Goal: Information Seeking & Learning: Learn about a topic

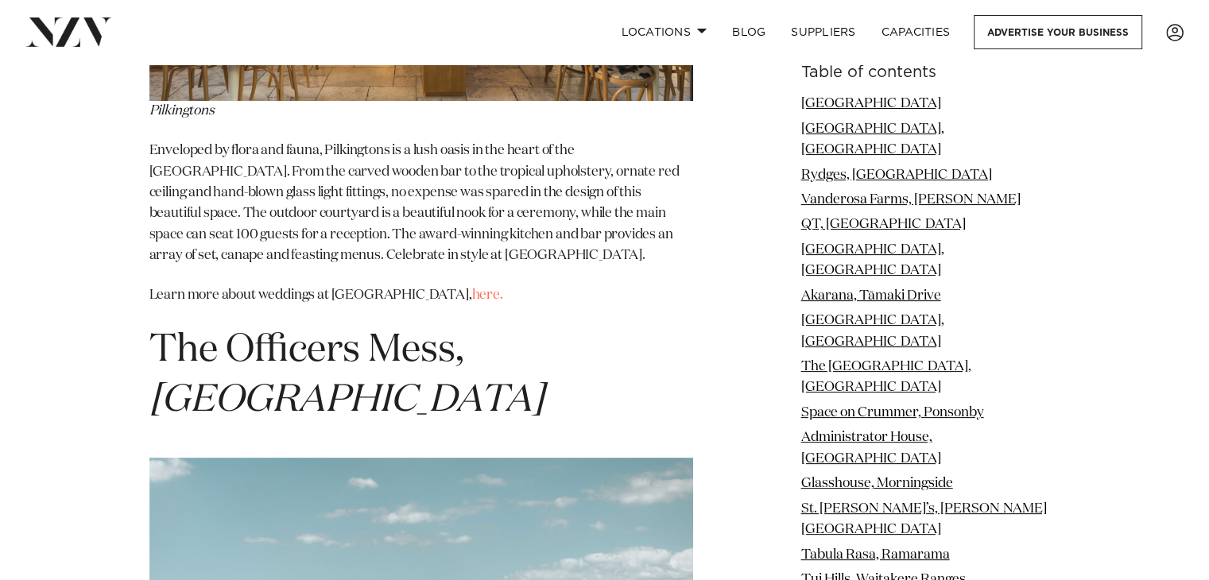
scroll to position [12584, 0]
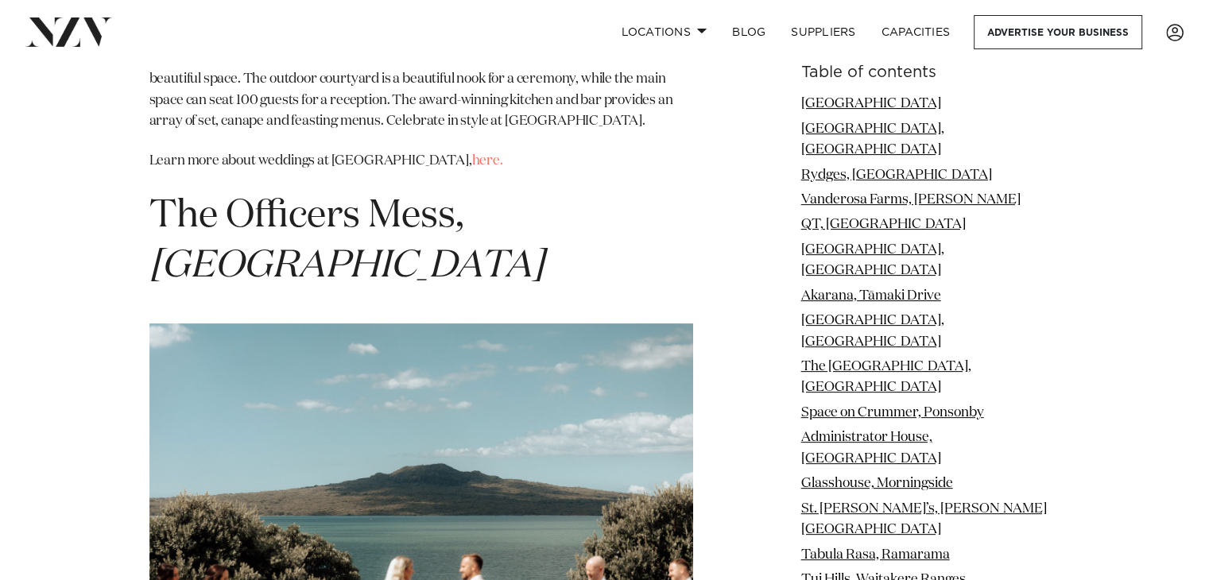
drag, startPoint x: 0, startPoint y: 0, endPoint x: 1218, endPoint y: 253, distance: 1244.0
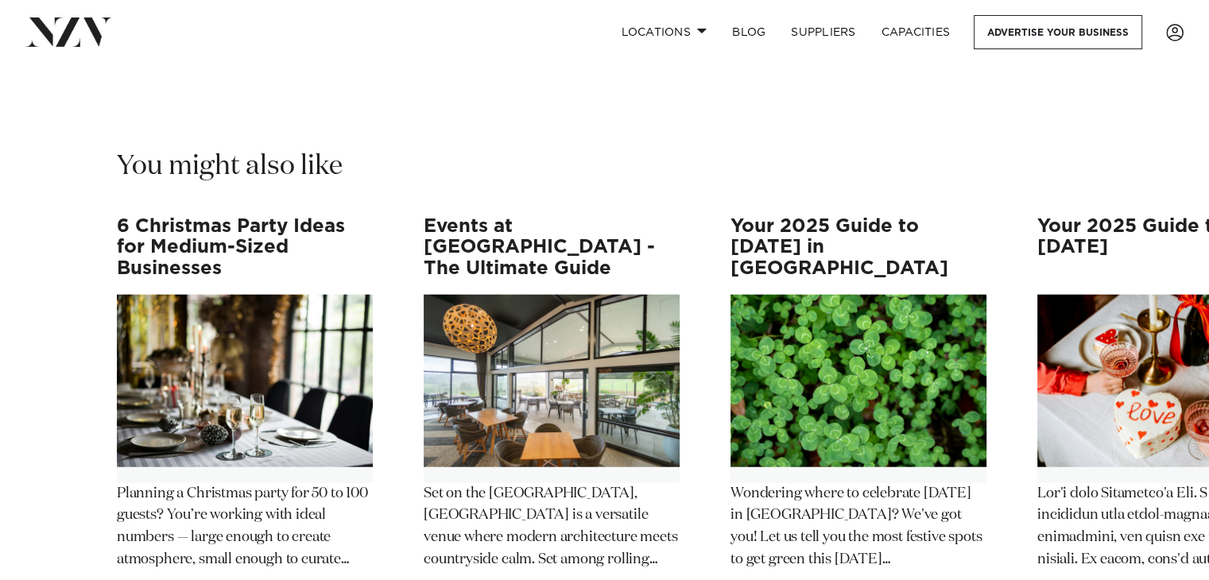
scroll to position [28452, 0]
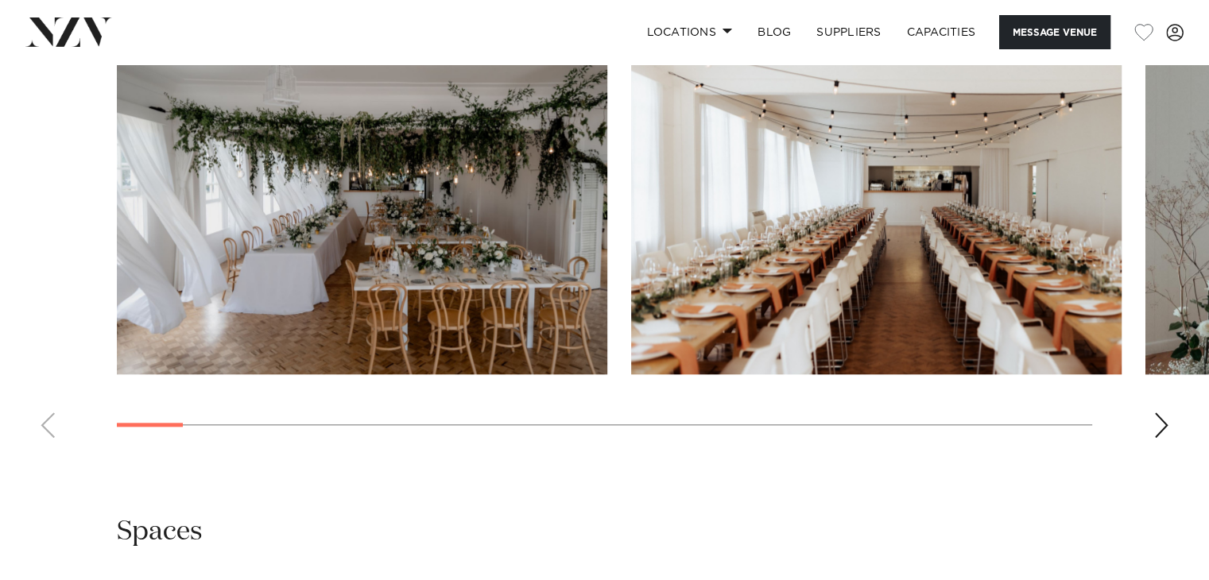
scroll to position [1611, 0]
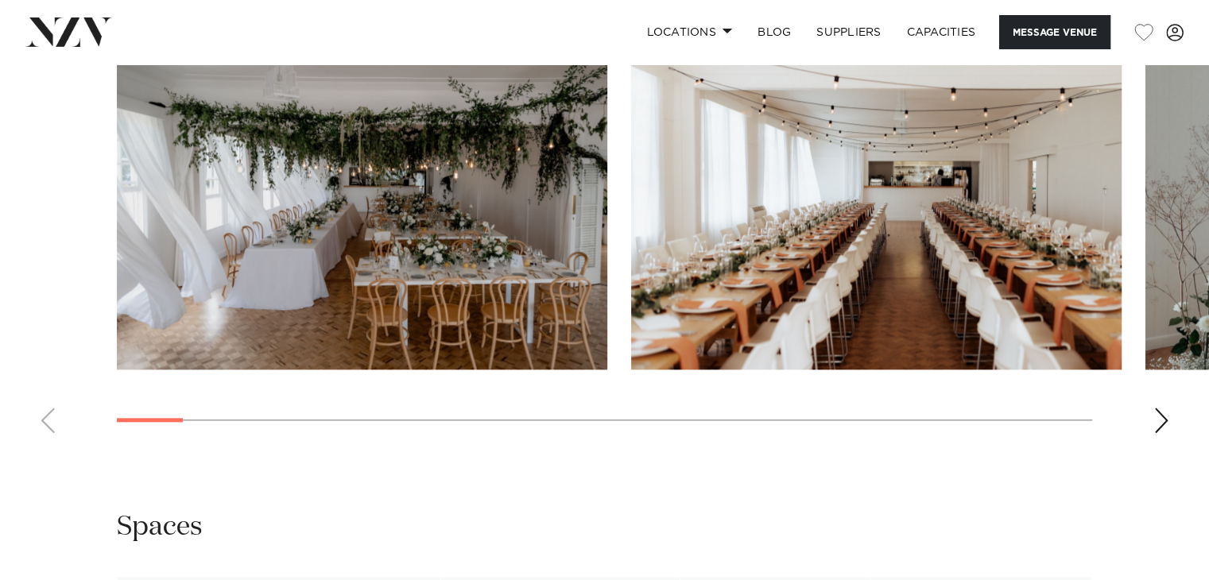
click at [1163, 431] on swiper-container at bounding box center [604, 228] width 1209 height 436
click at [1159, 408] on div "Next slide" at bounding box center [1162, 420] width 16 height 25
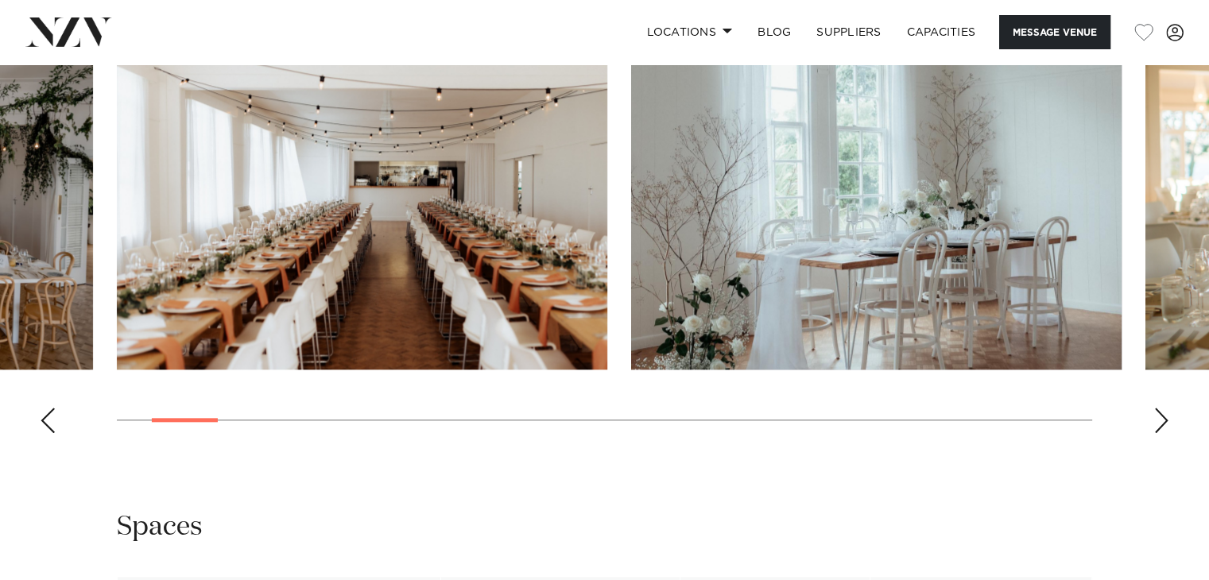
click at [1159, 408] on div "Next slide" at bounding box center [1162, 420] width 16 height 25
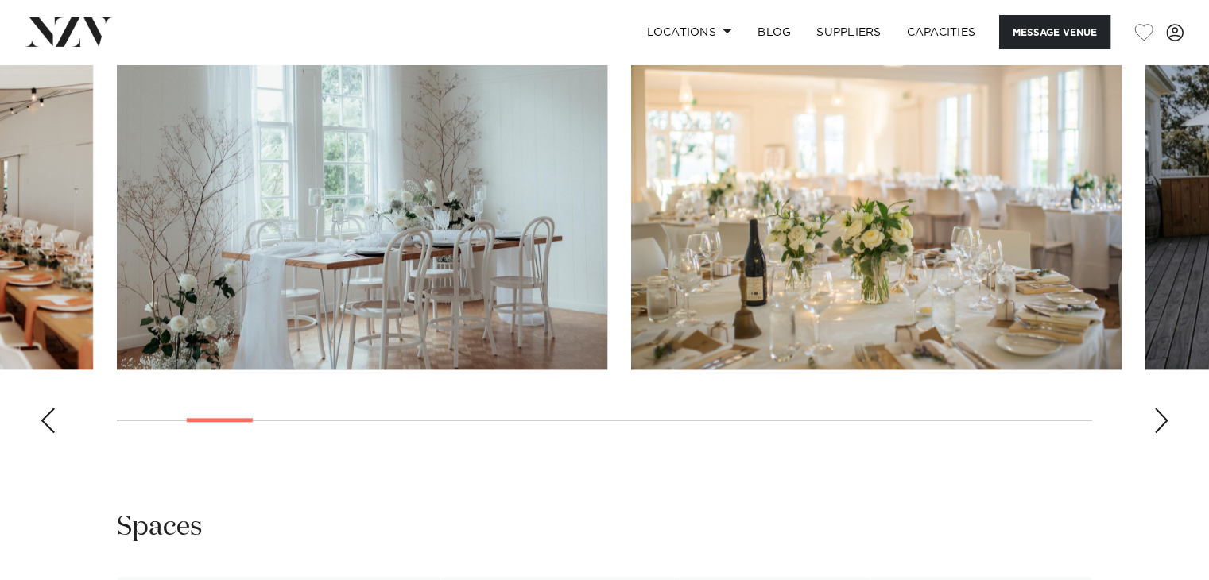
click at [1159, 408] on div "Next slide" at bounding box center [1162, 420] width 16 height 25
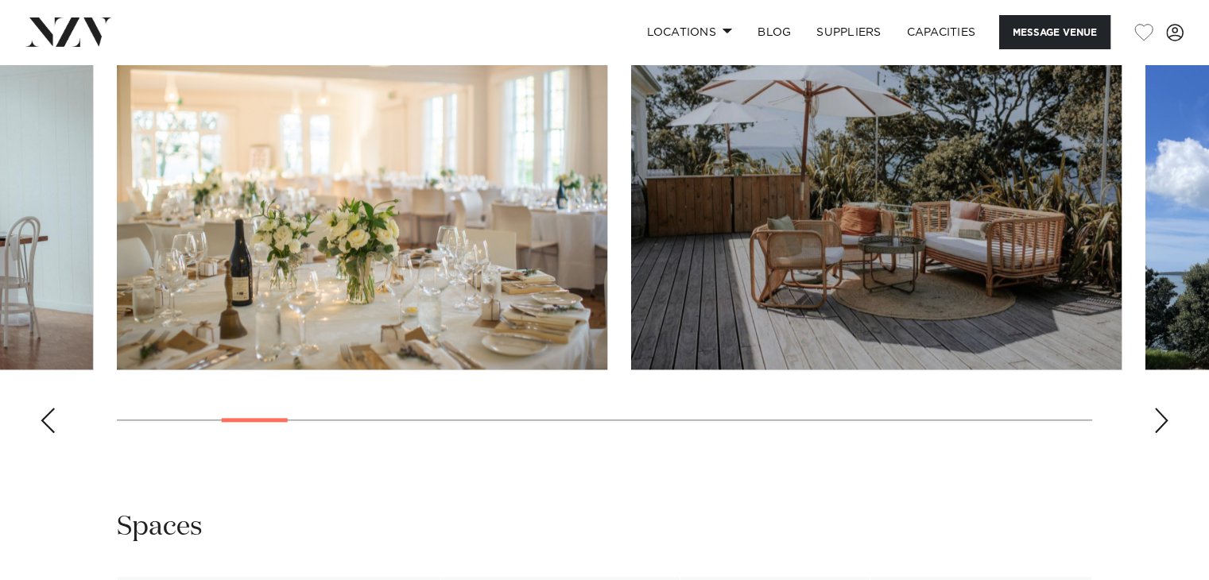
click at [1159, 408] on div "Next slide" at bounding box center [1162, 420] width 16 height 25
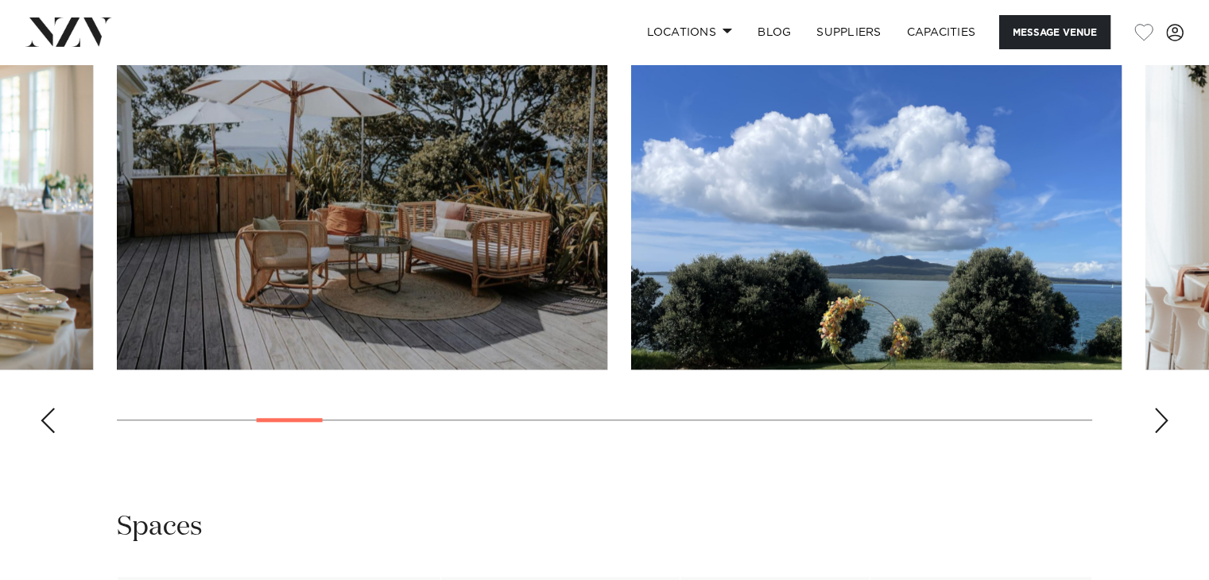
click at [1159, 408] on div "Next slide" at bounding box center [1162, 420] width 16 height 25
